Goal: Information Seeking & Learning: Learn about a topic

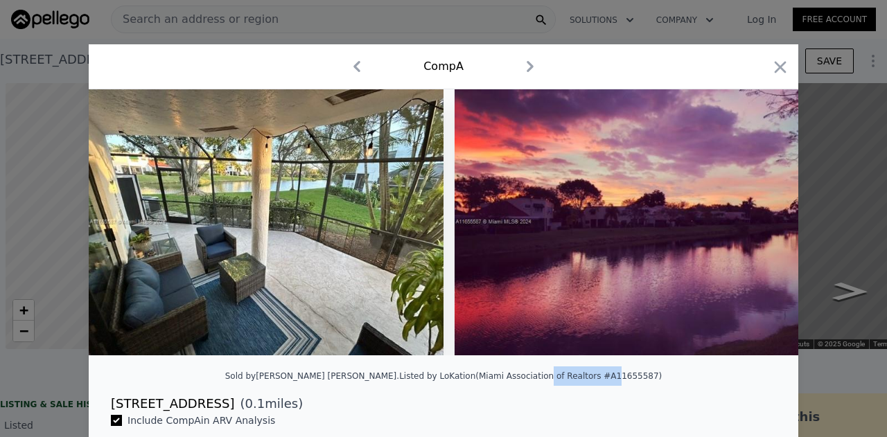
scroll to position [0, 5759]
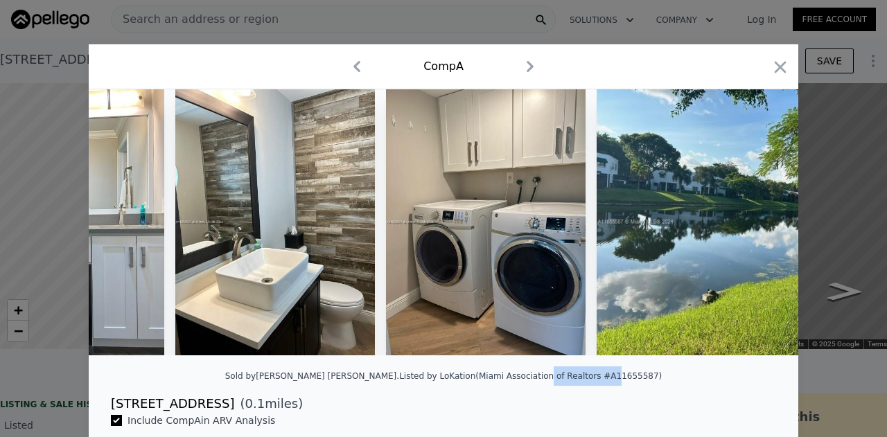
type input "$ 386,000"
type input "-$ 82,504"
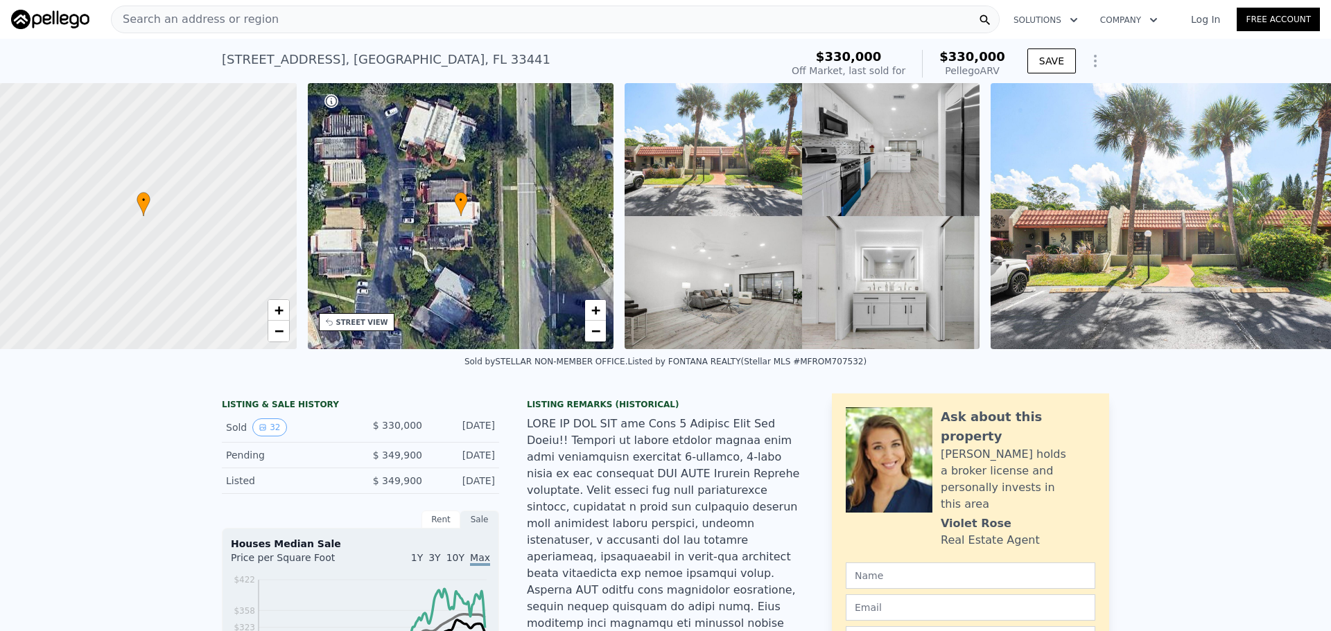
scroll to position [0, 6]
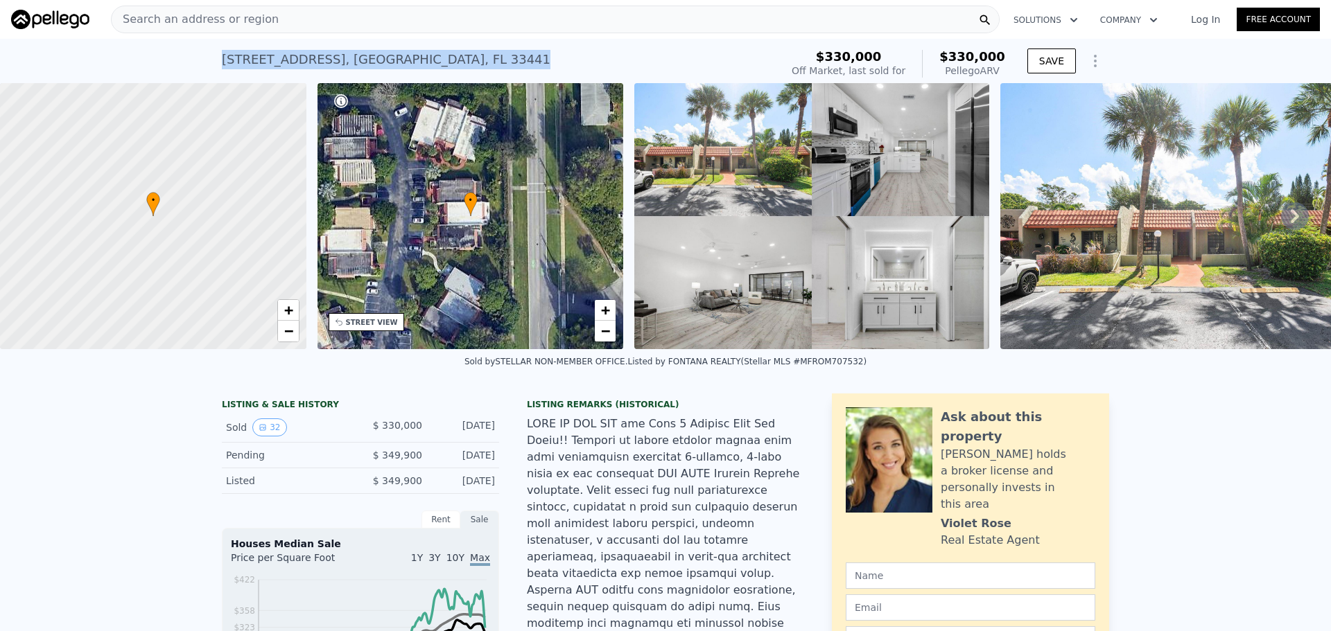
drag, startPoint x: 218, startPoint y: 55, endPoint x: 498, endPoint y: 44, distance: 279.5
click at [497, 46] on div "[STREET_ADDRESS] Sold [DATE] for $330k (~ARV $330k )" at bounding box center [498, 63] width 553 height 39
copy div "[STREET_ADDRESS]"
click at [286, 312] on span "+" at bounding box center [287, 309] width 9 height 17
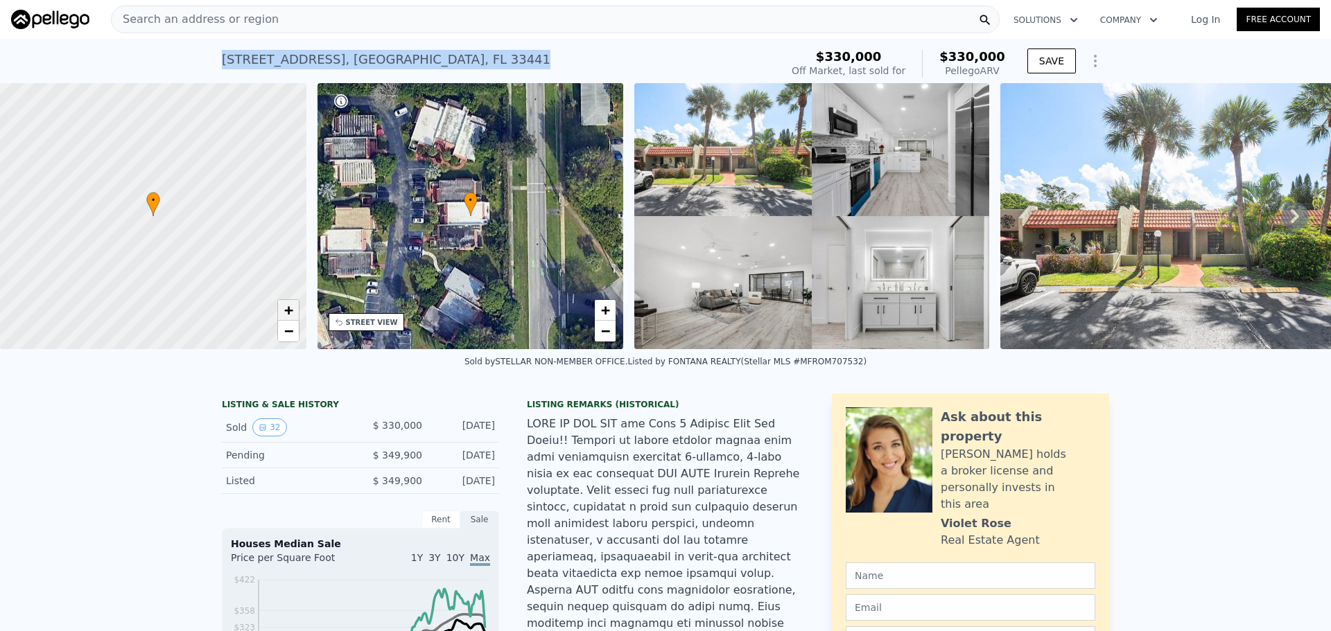
click at [286, 312] on span "+" at bounding box center [287, 309] width 9 height 17
drag, startPoint x: 242, startPoint y: 268, endPoint x: 199, endPoint y: 265, distance: 43.1
click at [199, 265] on div at bounding box center [153, 217] width 367 height 320
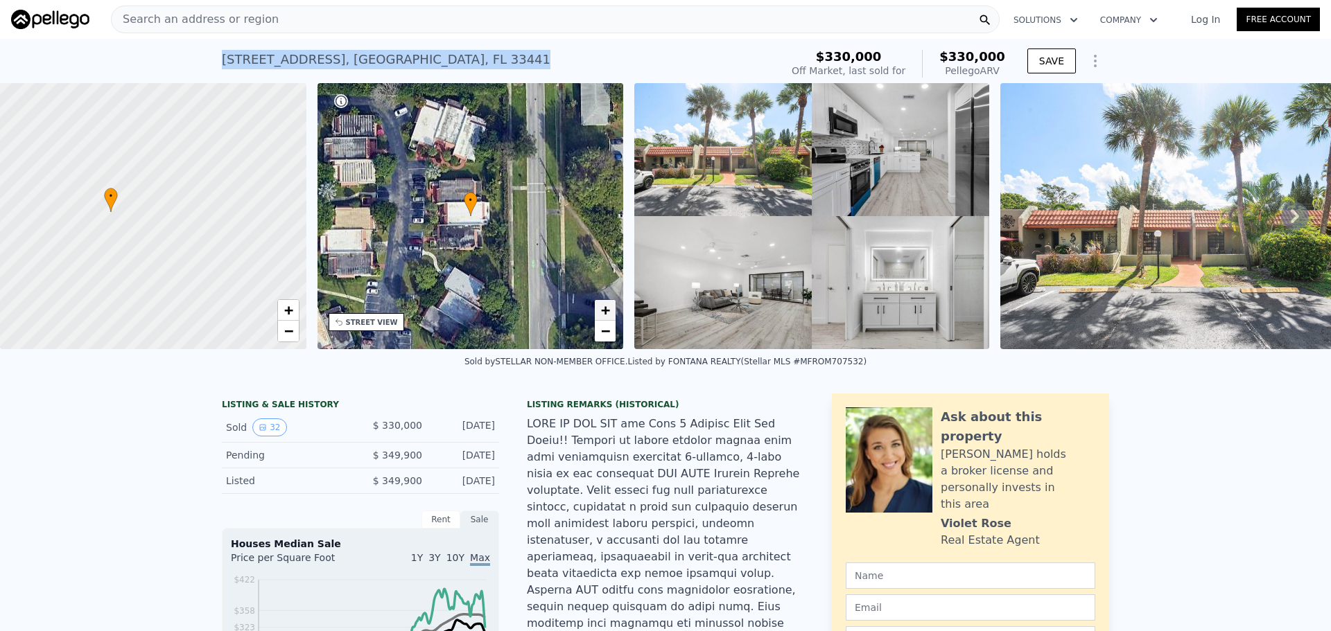
click at [603, 312] on span "+" at bounding box center [605, 309] width 9 height 17
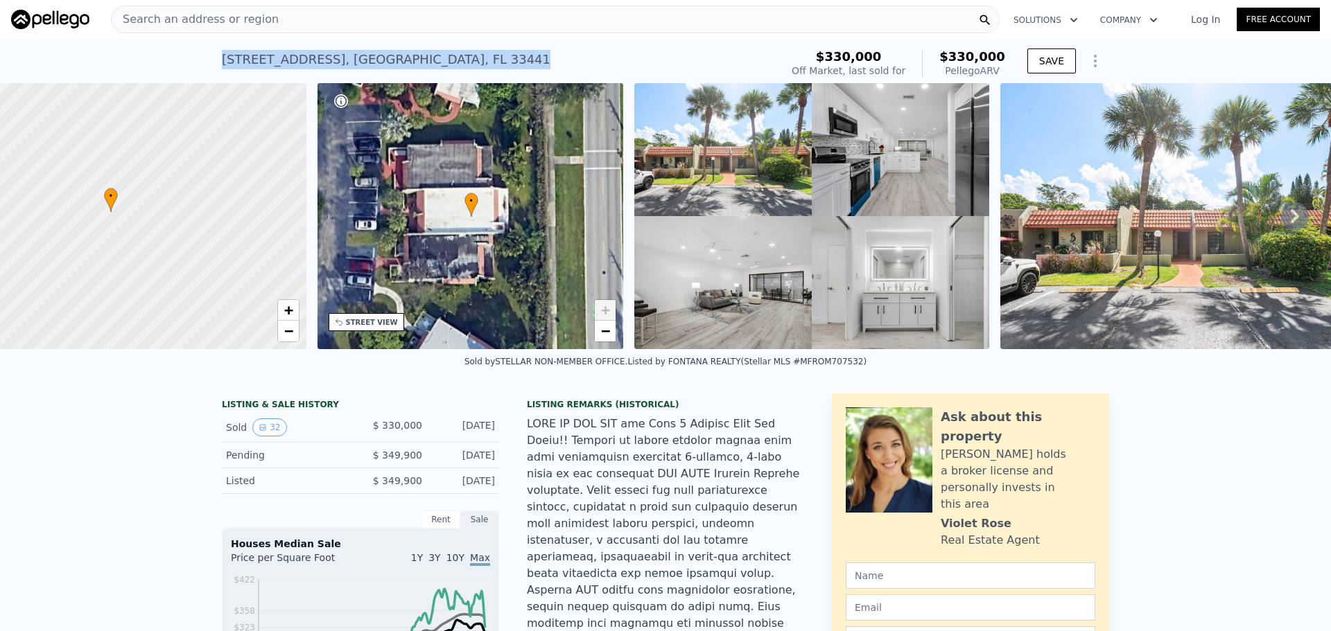
click at [603, 312] on span "+" at bounding box center [605, 309] width 9 height 17
click at [611, 328] on link "−" at bounding box center [605, 331] width 21 height 21
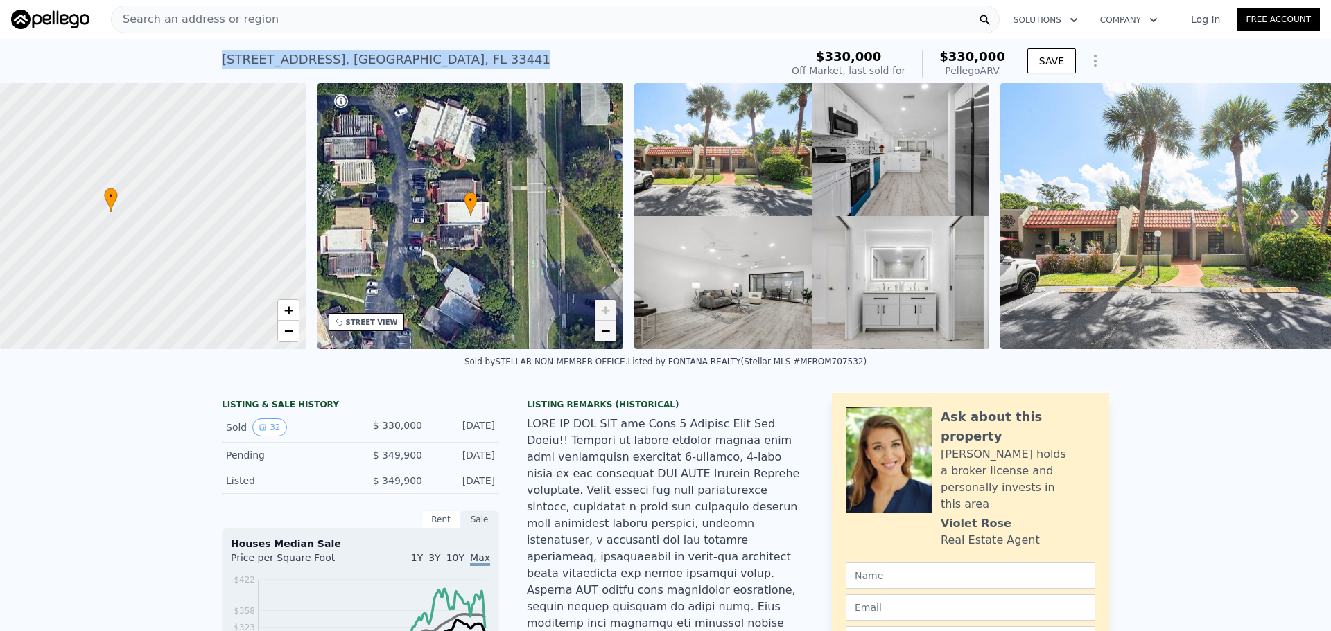
click at [610, 329] on span "−" at bounding box center [605, 330] width 9 height 17
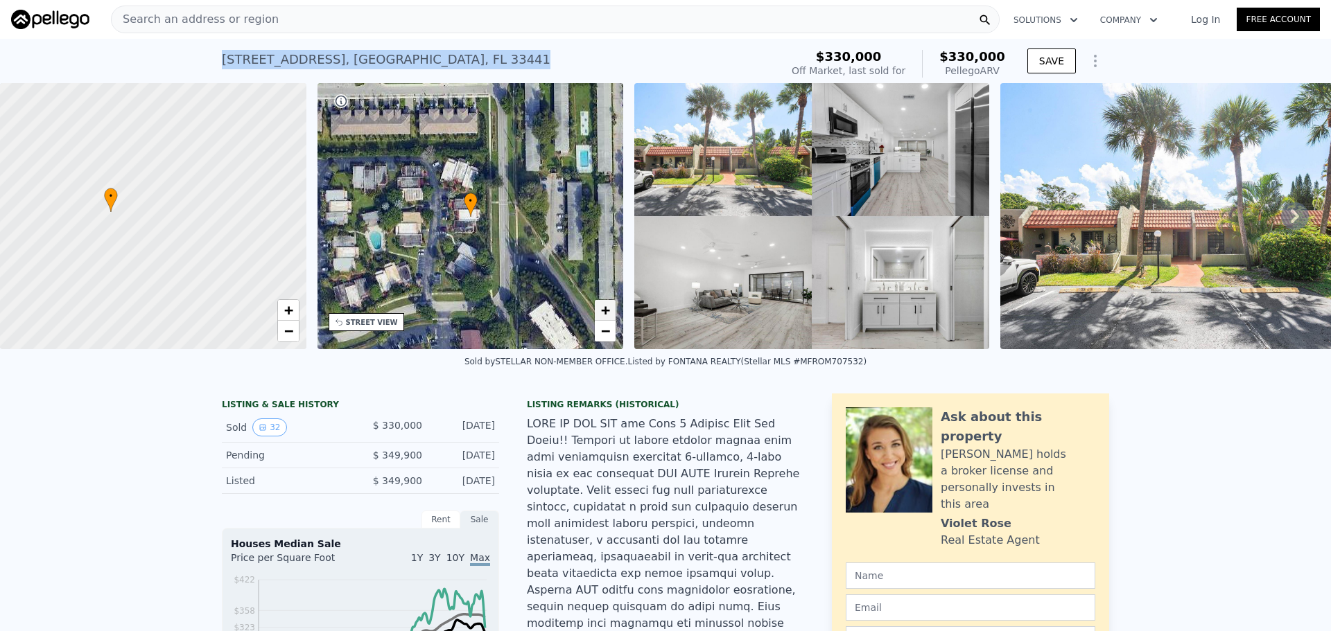
click at [606, 303] on span "+" at bounding box center [605, 309] width 9 height 17
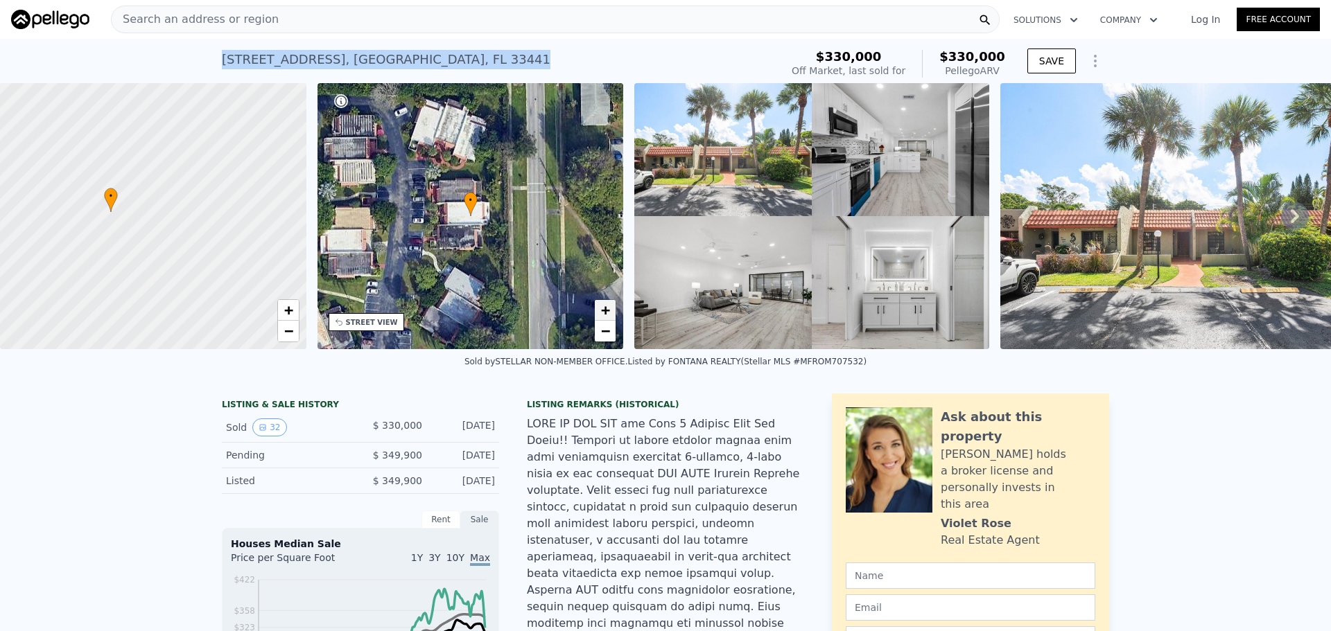
click at [607, 303] on span "+" at bounding box center [605, 309] width 9 height 17
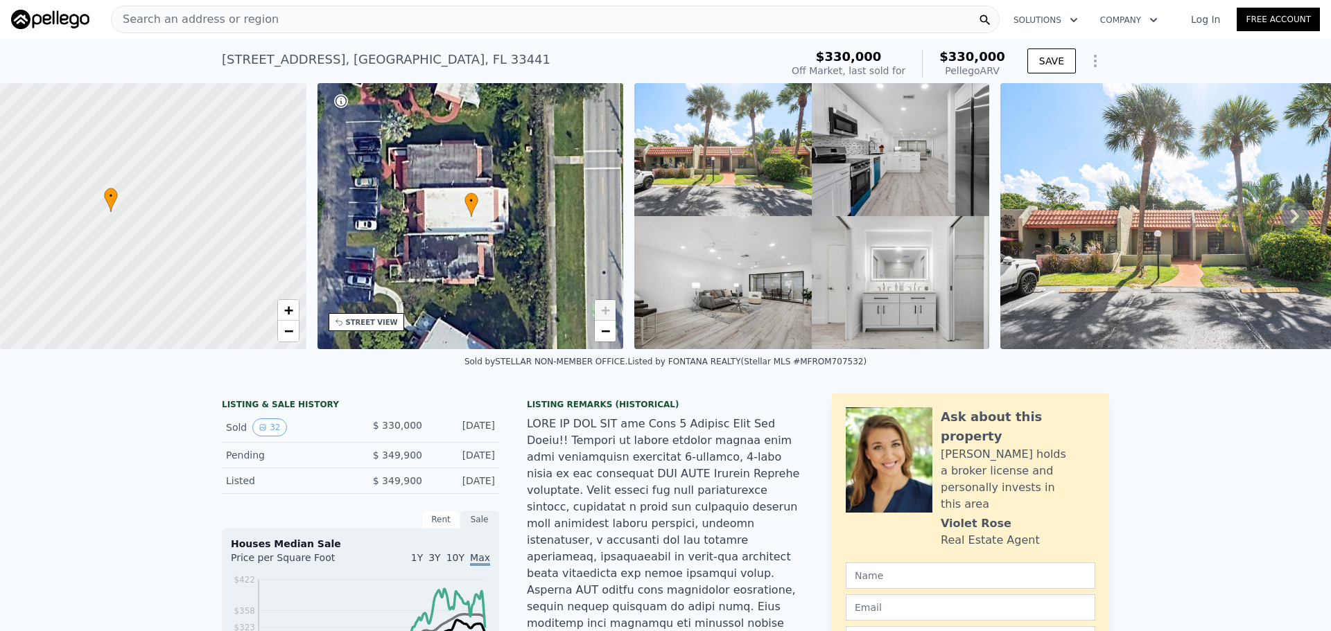
click at [387, 325] on div "STREET VIEW" at bounding box center [372, 322] width 52 height 10
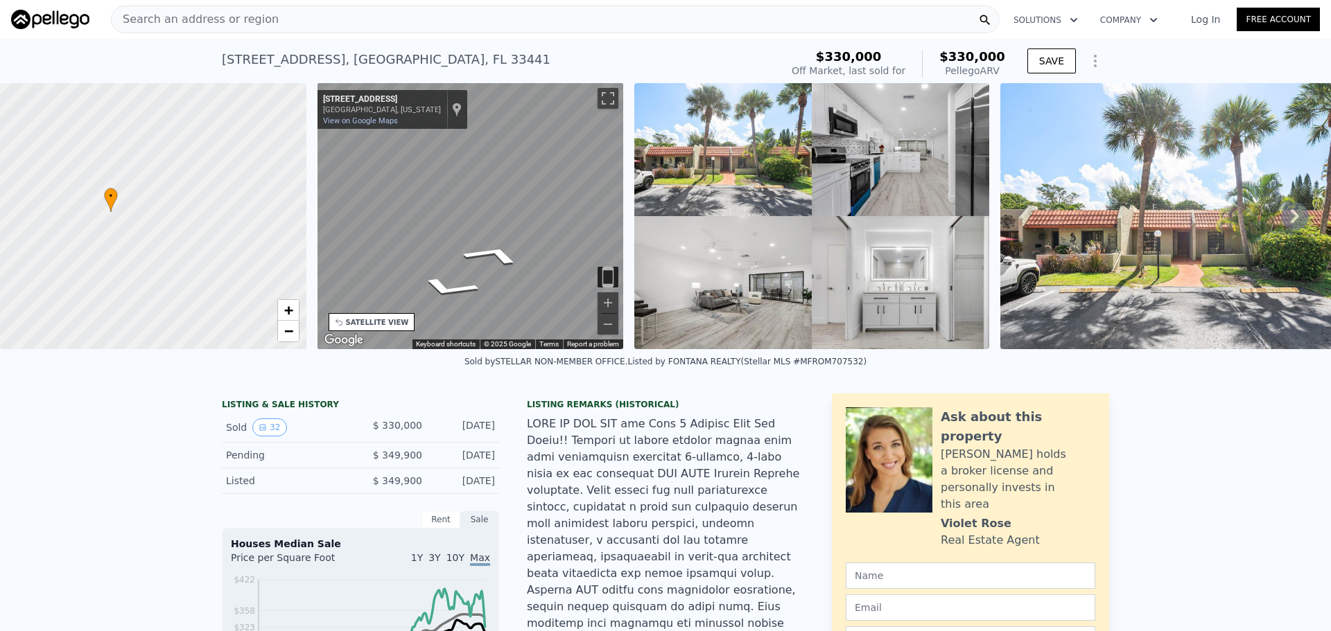
click at [308, 220] on div "• + − • + − STREET VIEW ← Move left → Move right ↑ Move up ↓ Move down + Zoom i…" at bounding box center [665, 216] width 1331 height 266
click at [265, 209] on div "• + − • + − STREET VIEW ← Move left → Move right ↑ Move up ↓ Move down + Zoom i…" at bounding box center [665, 216] width 1331 height 266
click at [301, 244] on div "• + − • + − STREET VIEW ← Move left → Move right ↑ Move up ↓ Move down + Zoom i…" at bounding box center [665, 216] width 1331 height 266
click at [354, 320] on div "SATELLITE VIEW" at bounding box center [377, 322] width 63 height 10
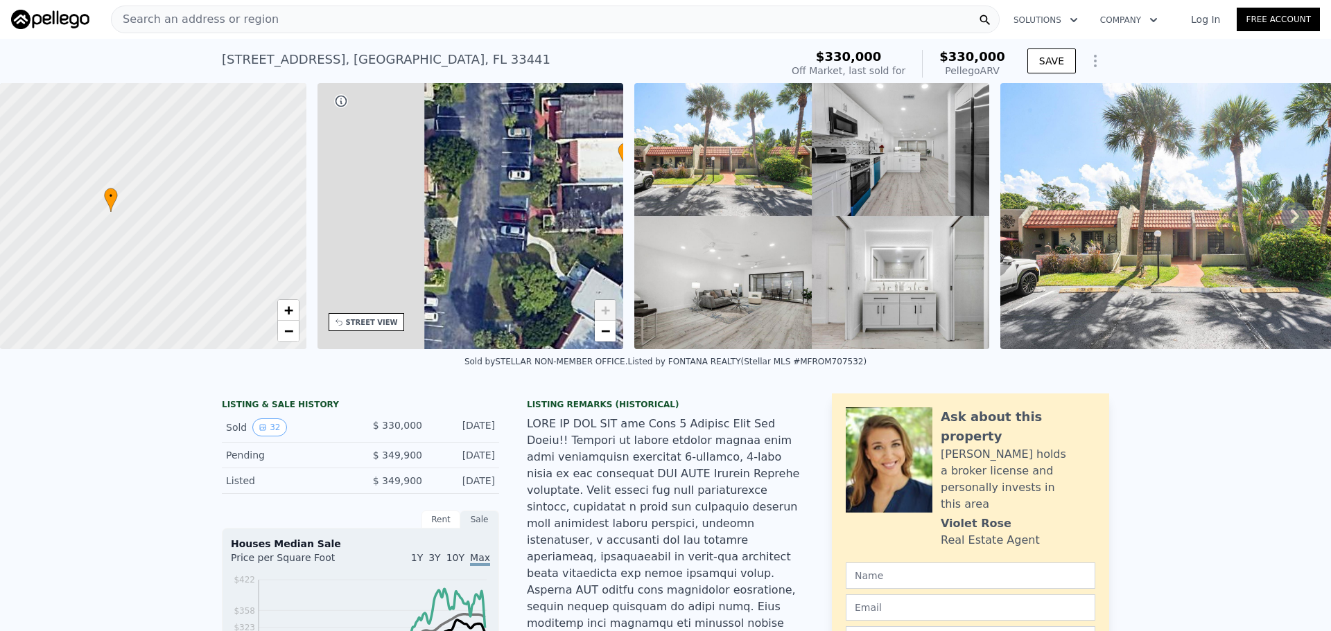
drag, startPoint x: 581, startPoint y: 200, endPoint x: 604, endPoint y: 177, distance: 32.8
click at [604, 177] on div "• + −" at bounding box center [470, 216] width 306 height 266
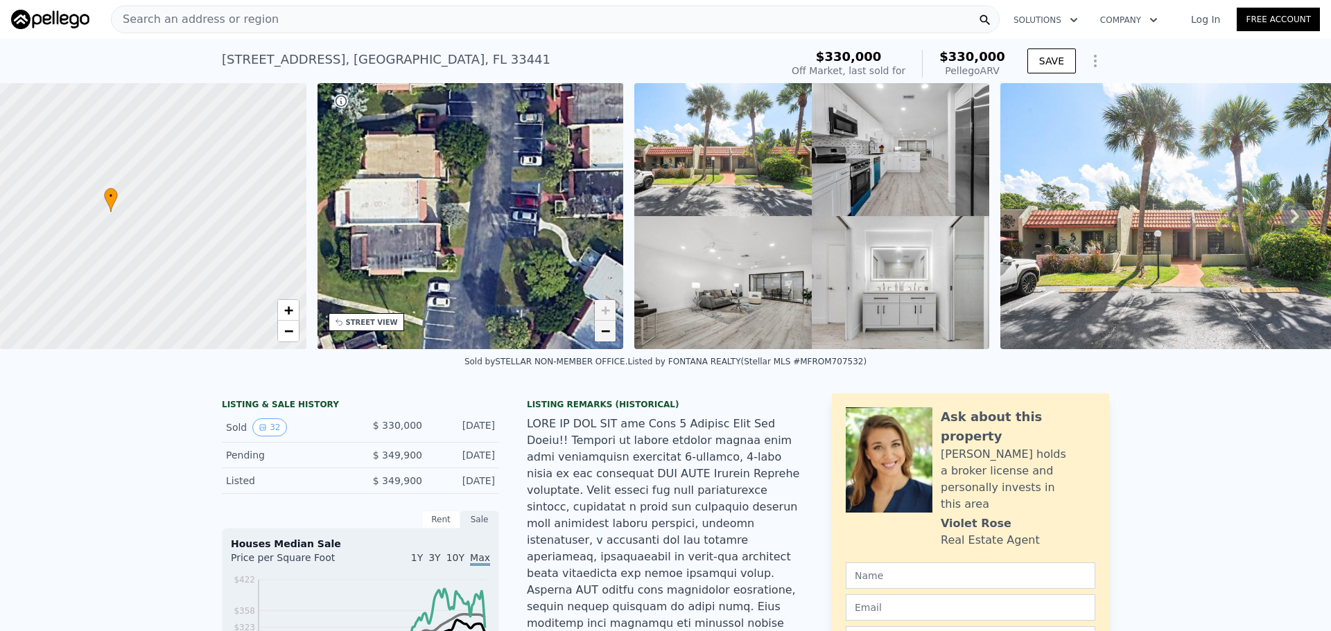
click at [609, 339] on link "−" at bounding box center [605, 331] width 21 height 21
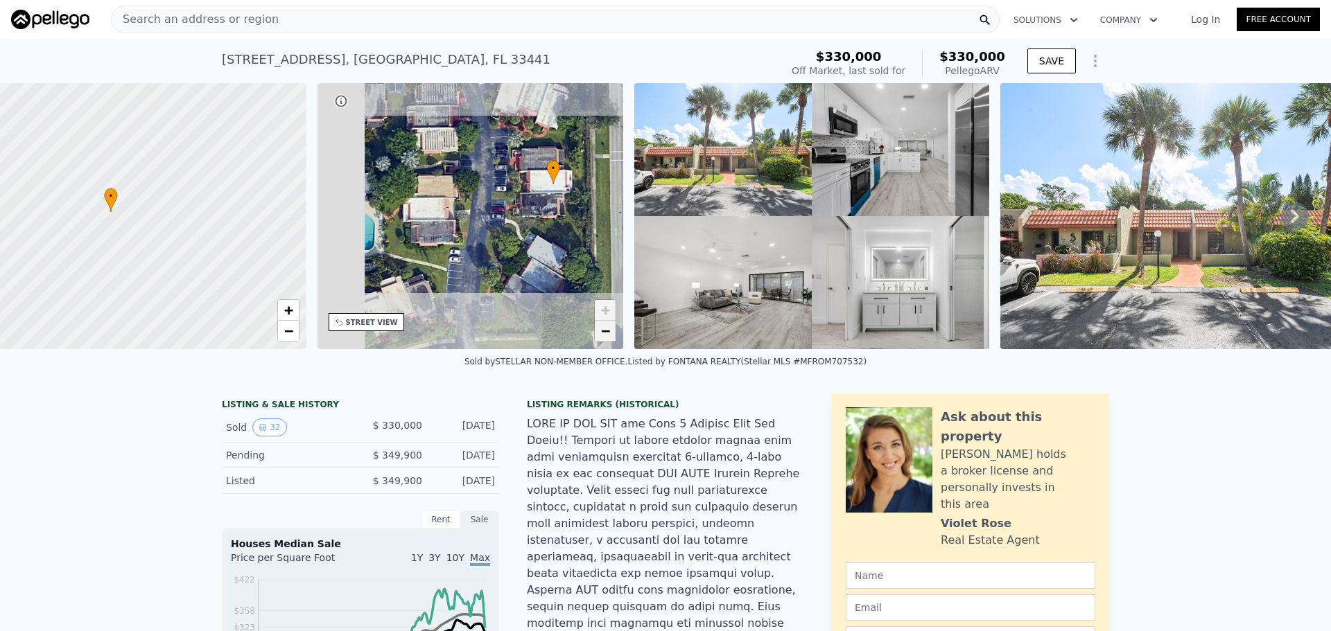
click at [606, 335] on span "−" at bounding box center [605, 330] width 9 height 17
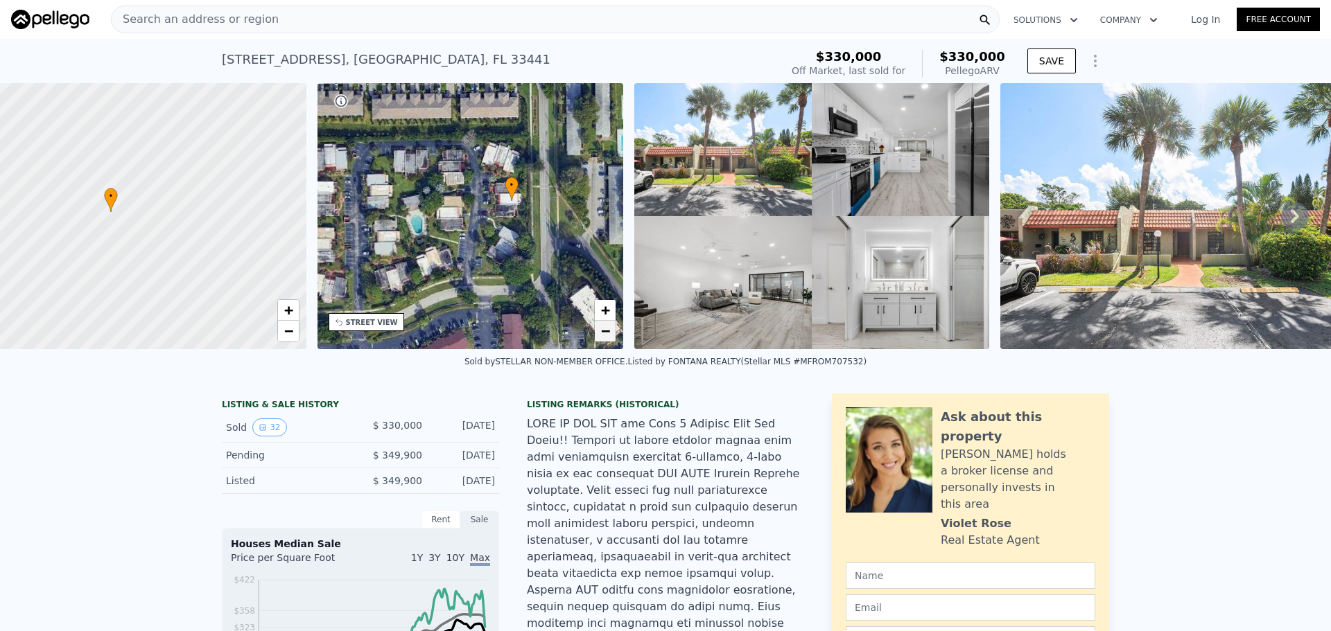
click at [606, 334] on span "−" at bounding box center [605, 330] width 9 height 17
click at [606, 333] on span "−" at bounding box center [605, 330] width 9 height 17
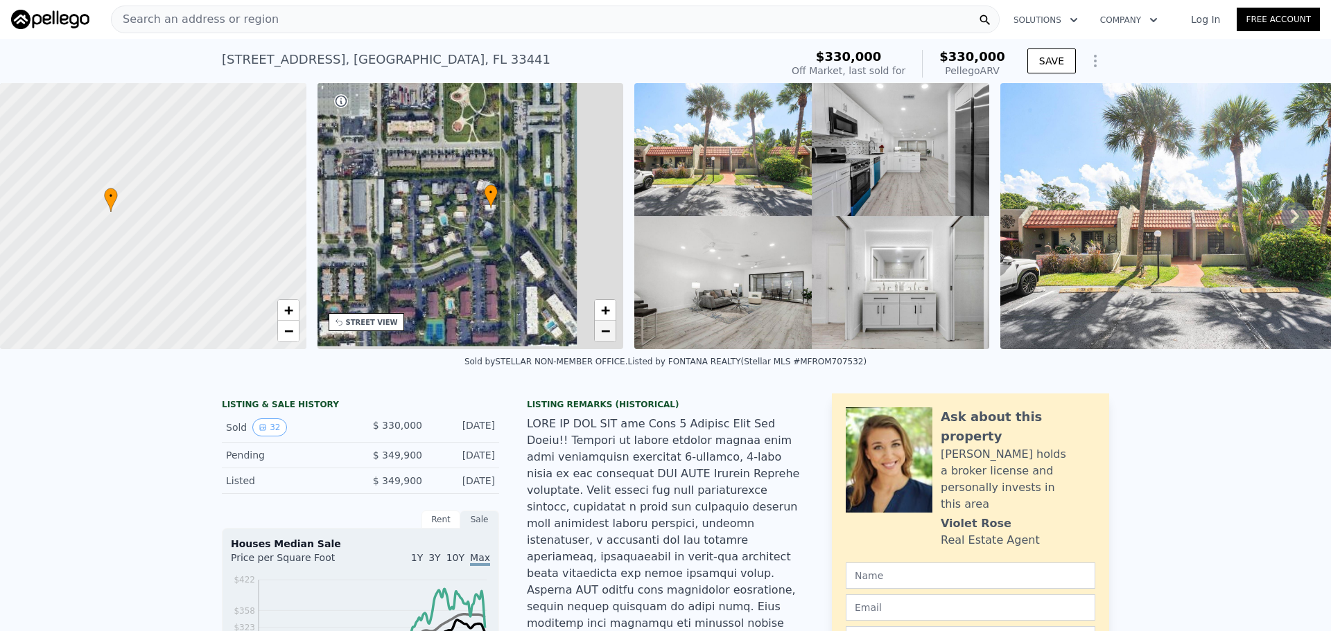
click at [606, 333] on span "−" at bounding box center [605, 330] width 9 height 17
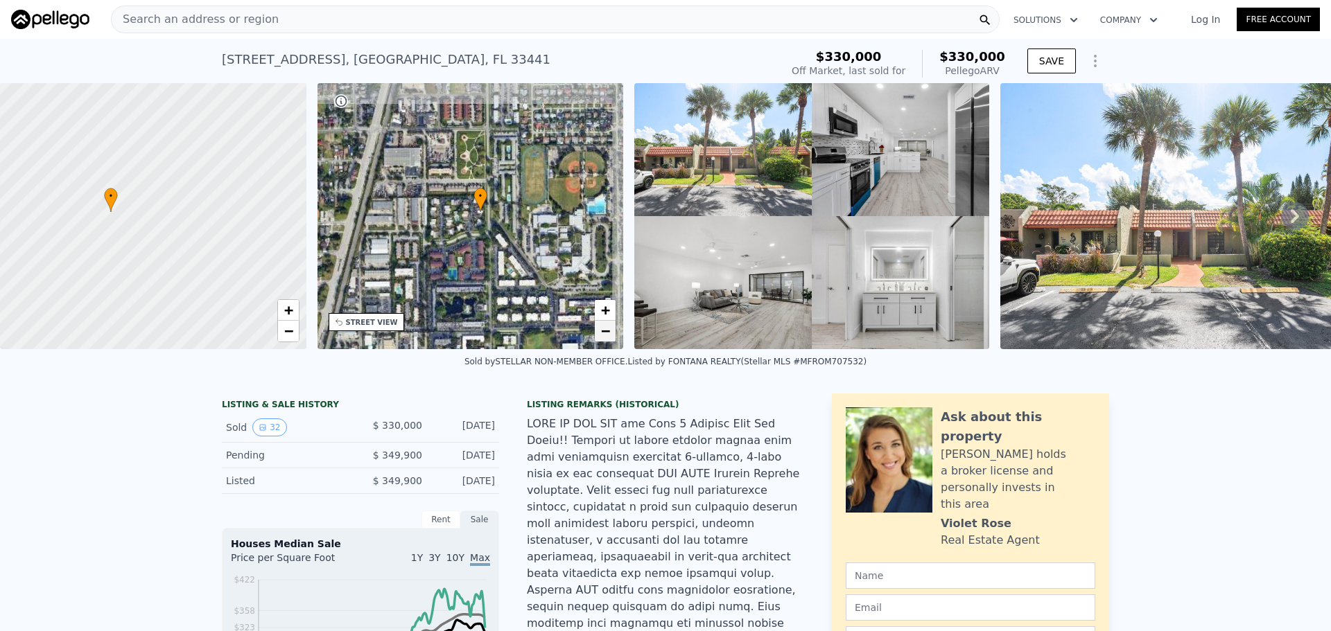
click at [606, 333] on span "−" at bounding box center [605, 330] width 9 height 17
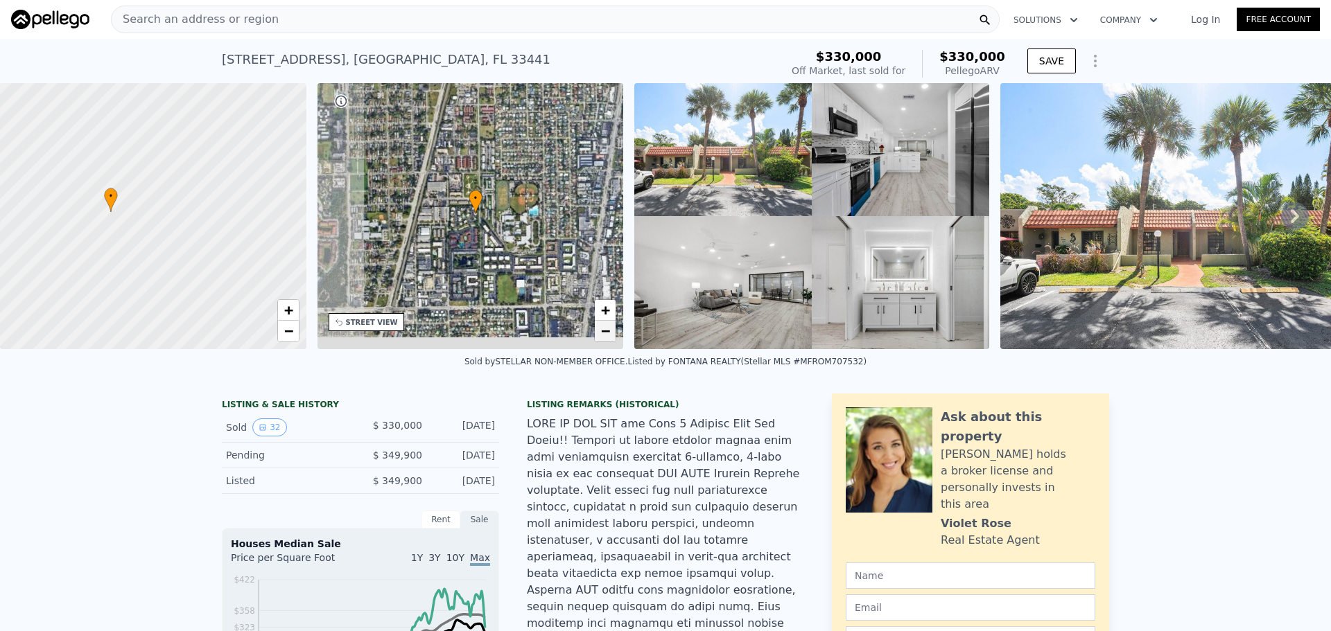
click at [606, 332] on span "−" at bounding box center [605, 330] width 9 height 17
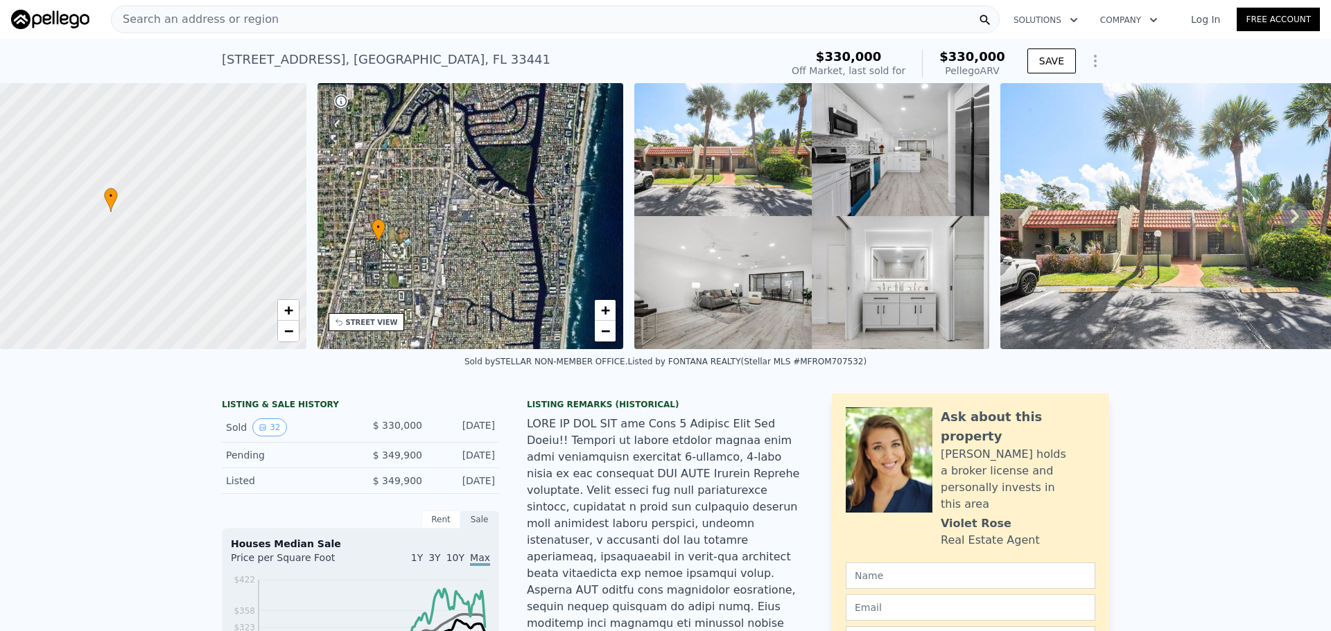
drag, startPoint x: 563, startPoint y: 225, endPoint x: 467, endPoint y: 253, distance: 100.4
click at [467, 253] on div "• + −" at bounding box center [470, 216] width 306 height 266
click at [773, 176] on img at bounding box center [811, 216] width 355 height 266
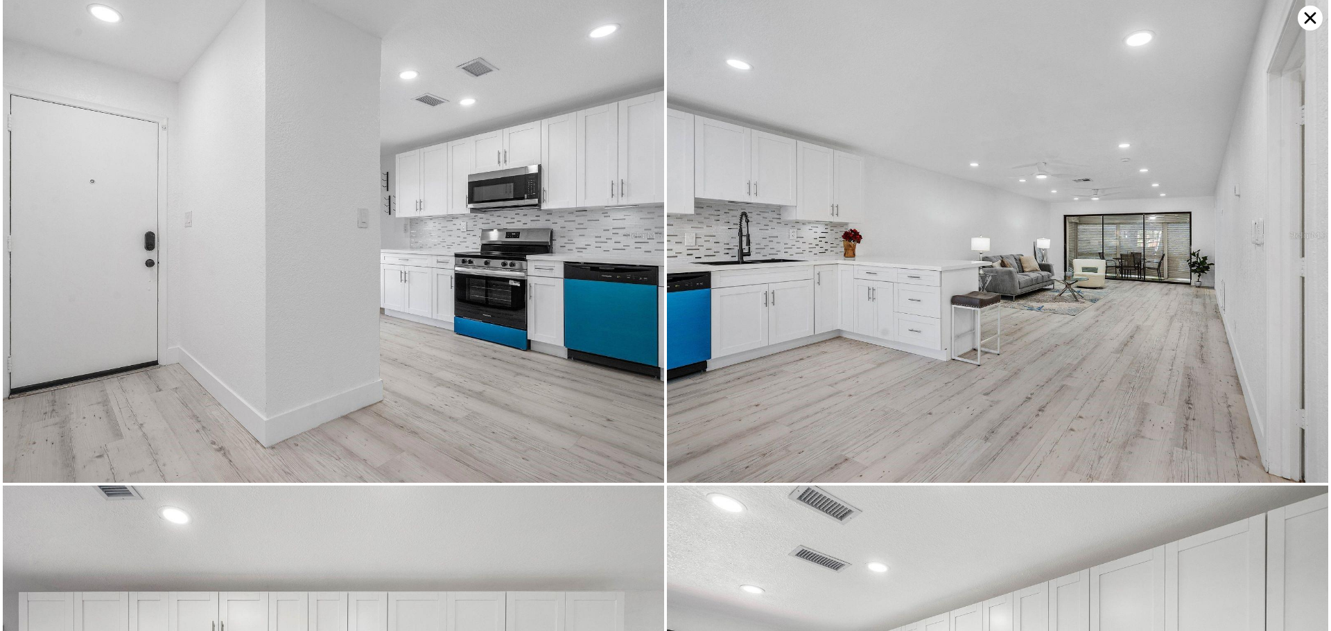
scroll to position [495, 0]
